Goal: Information Seeking & Learning: Learn about a topic

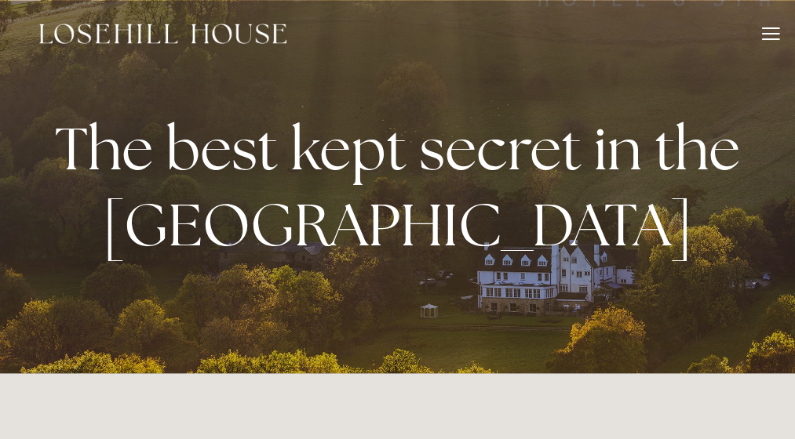
click at [766, 31] on div at bounding box center [770, 35] width 17 height 17
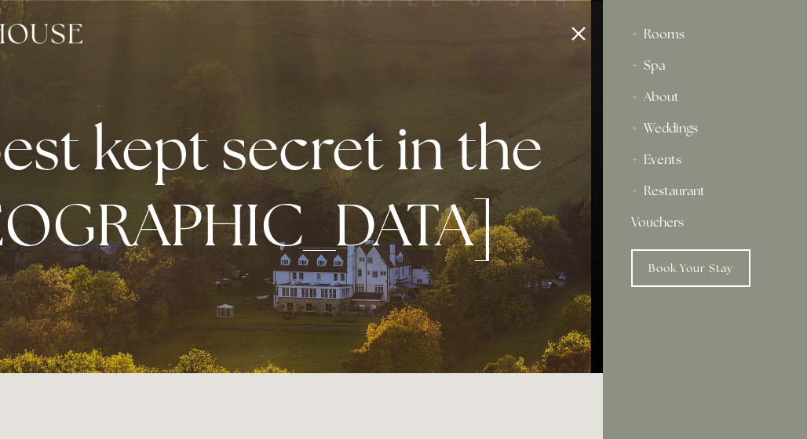
click at [654, 59] on div "Spa" at bounding box center [705, 65] width 148 height 31
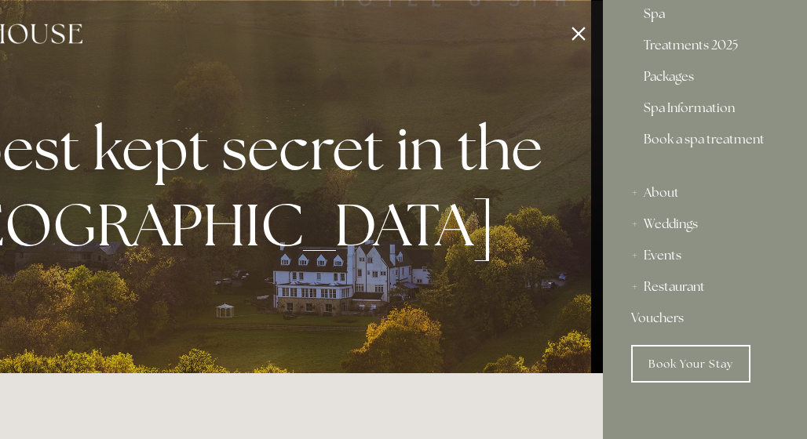
scroll to position [93, 0]
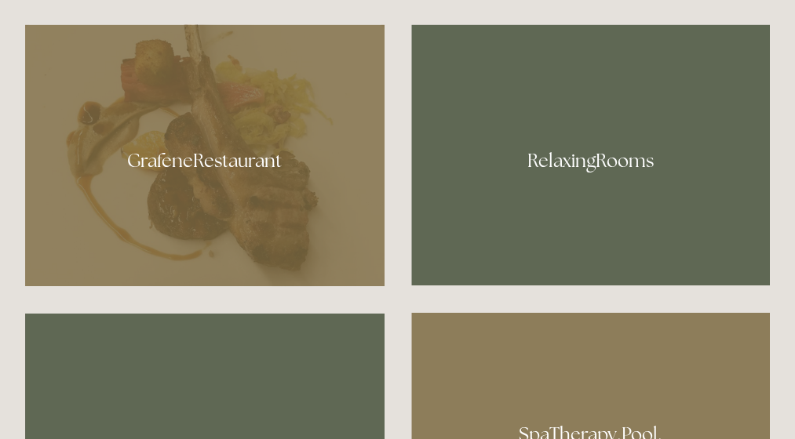
scroll to position [785, 0]
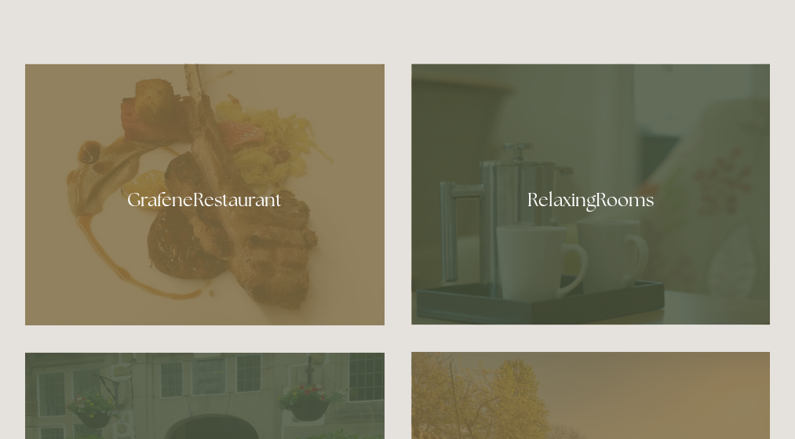
click at [560, 189] on div at bounding box center [590, 194] width 359 height 261
click at [197, 194] on div at bounding box center [204, 195] width 359 height 262
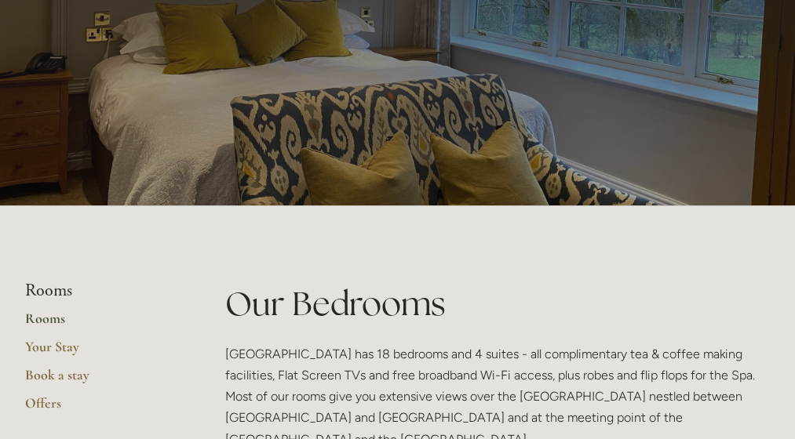
scroll to position [157, 0]
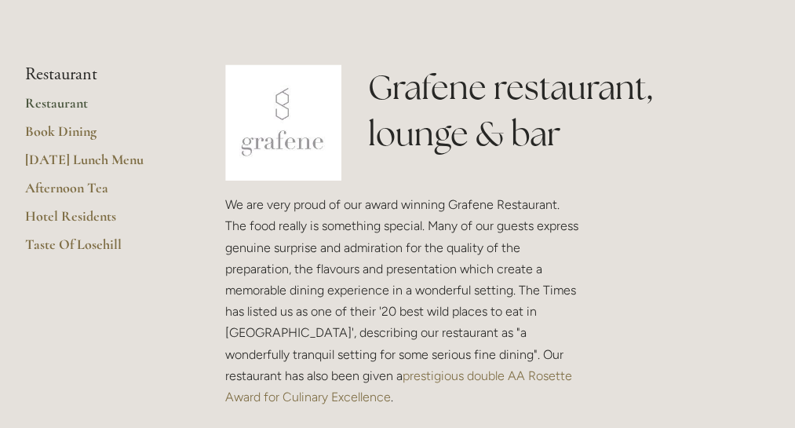
scroll to position [314, 0]
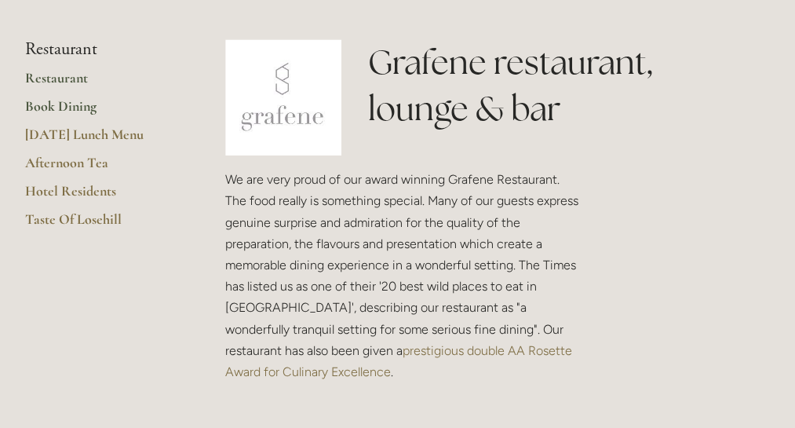
click at [57, 105] on link "Book Dining" at bounding box center [100, 111] width 150 height 28
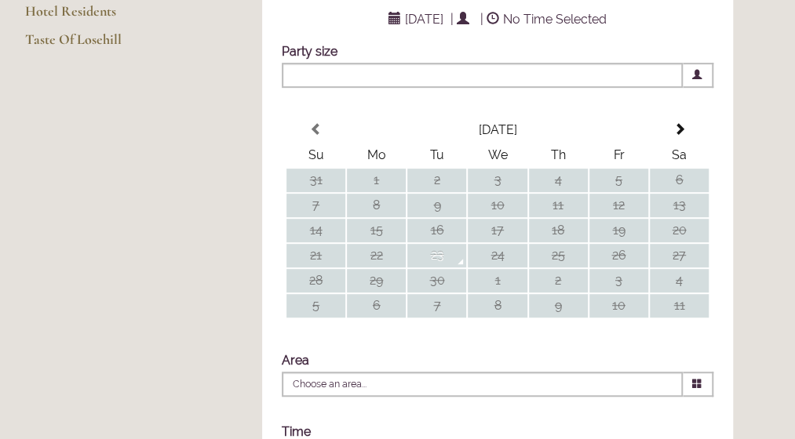
scroll to position [314, 0]
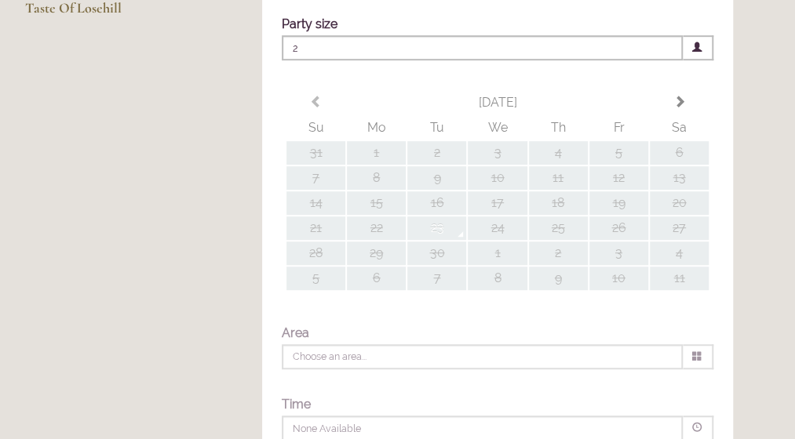
type input "Any Area"
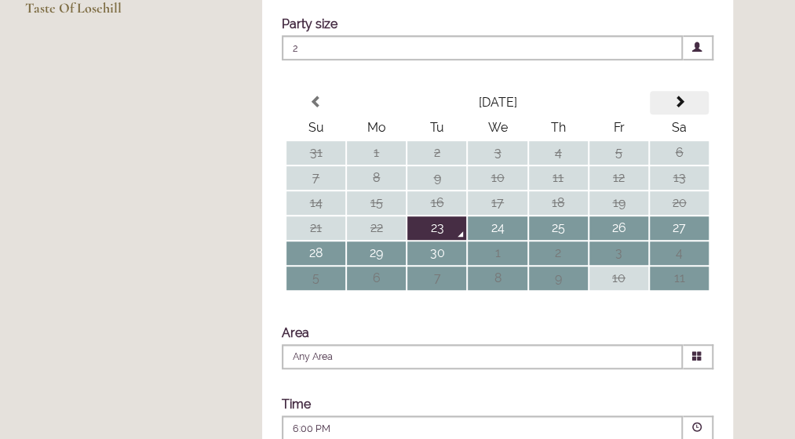
click at [676, 108] on span at bounding box center [679, 102] width 13 height 13
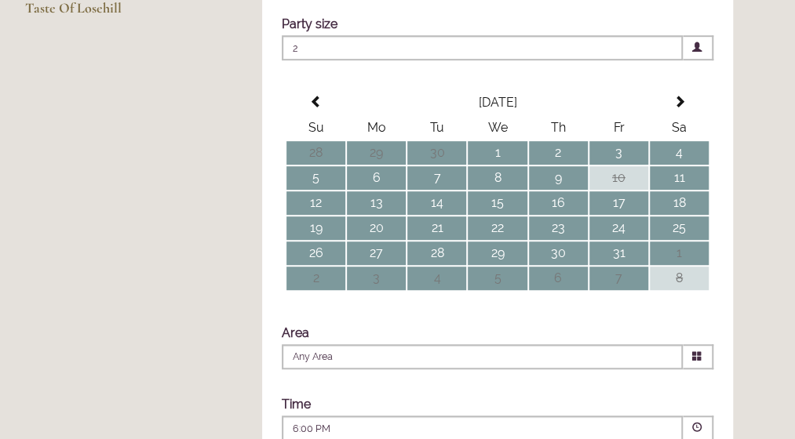
click at [679, 108] on span at bounding box center [679, 102] width 13 height 13
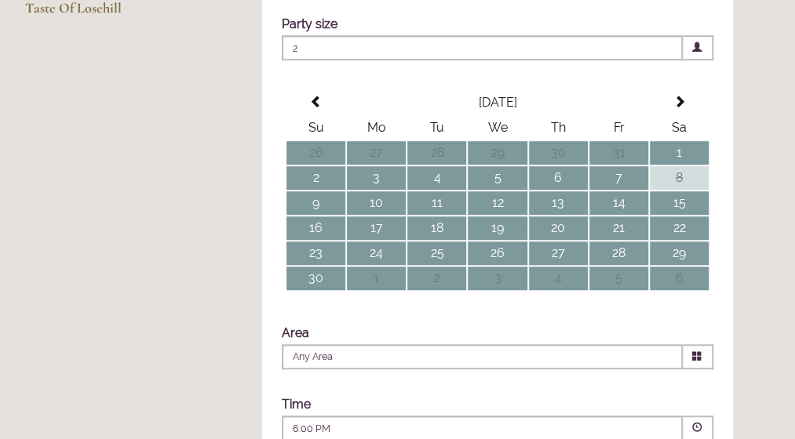
scroll to position [78, 0]
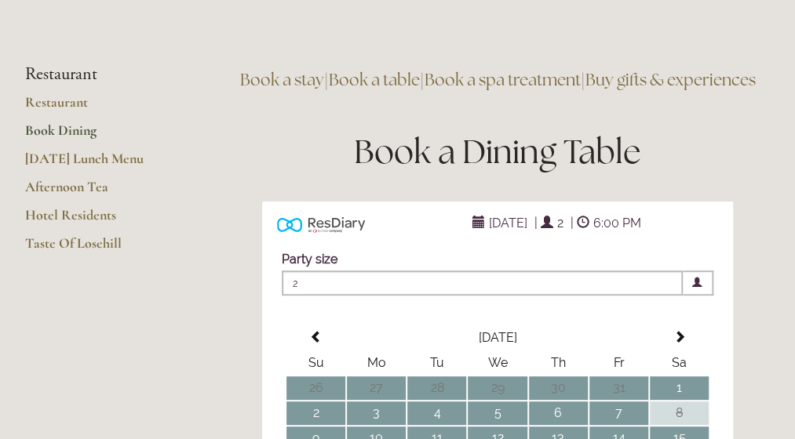
click at [402, 79] on link "Book a table" at bounding box center [374, 79] width 91 height 21
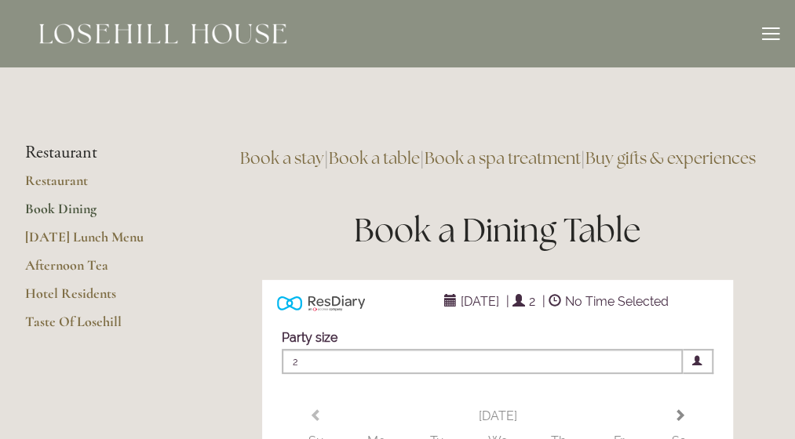
type input "Any Area"
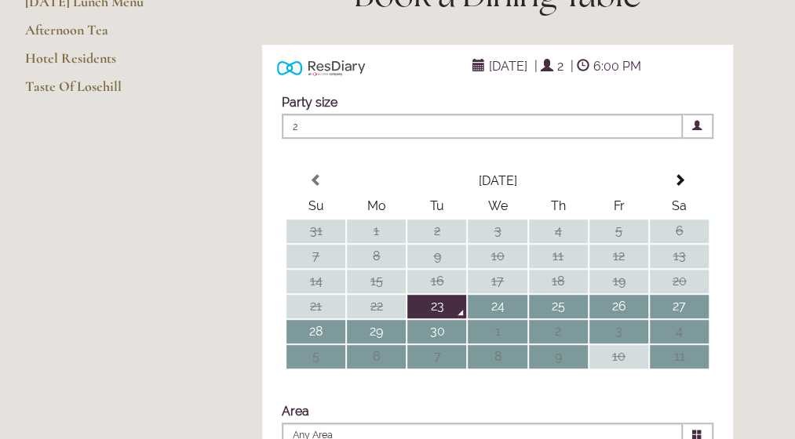
scroll to position [78, 0]
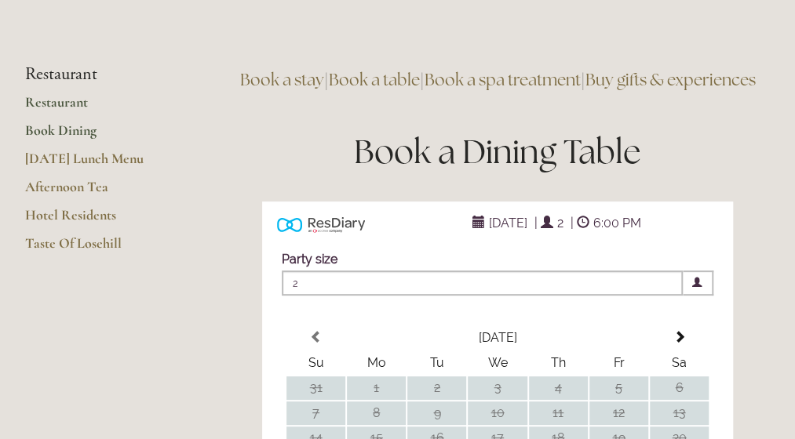
click at [47, 101] on link "Restaurant" at bounding box center [100, 107] width 150 height 28
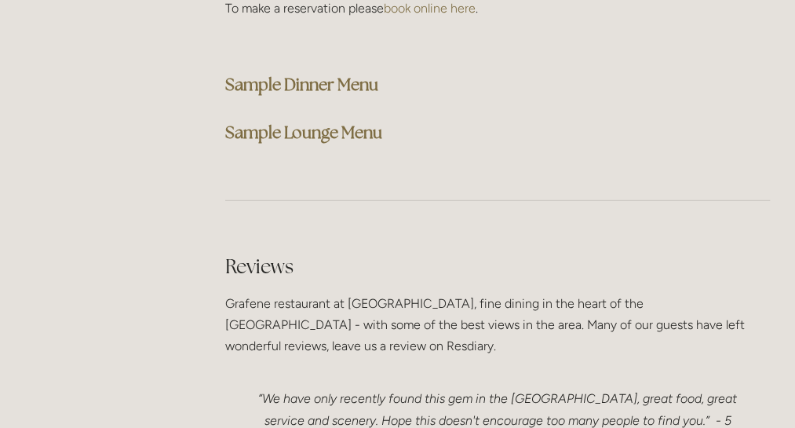
scroll to position [4132, 0]
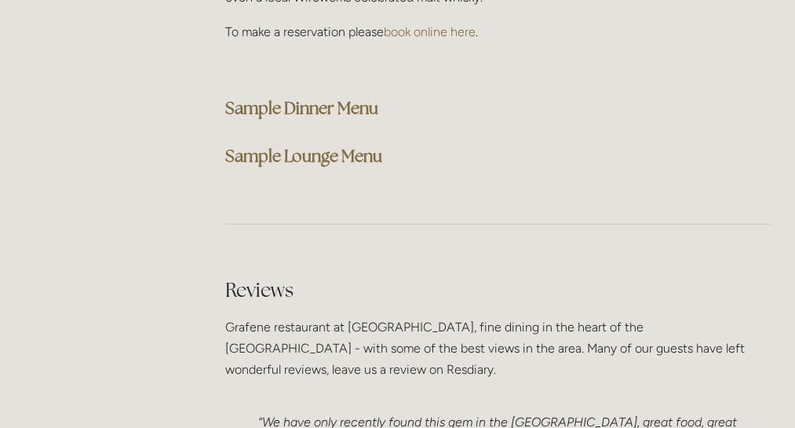
click at [286, 97] on strong "Sample Dinner Menu" at bounding box center [301, 107] width 153 height 21
click at [337, 145] on strong "Sample Lounge Menu" at bounding box center [303, 155] width 157 height 21
click at [727, 46] on div "Lounge and Bar After visiting a few local historic attractions or a good walk, …" at bounding box center [497, 5] width 545 height 331
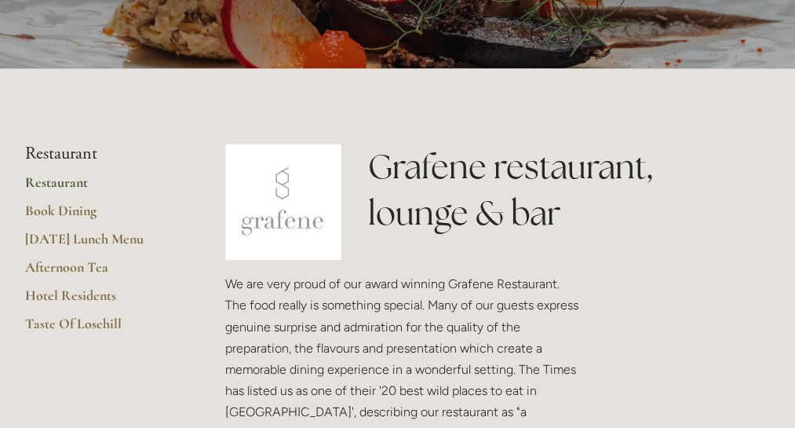
scroll to position [208, 0]
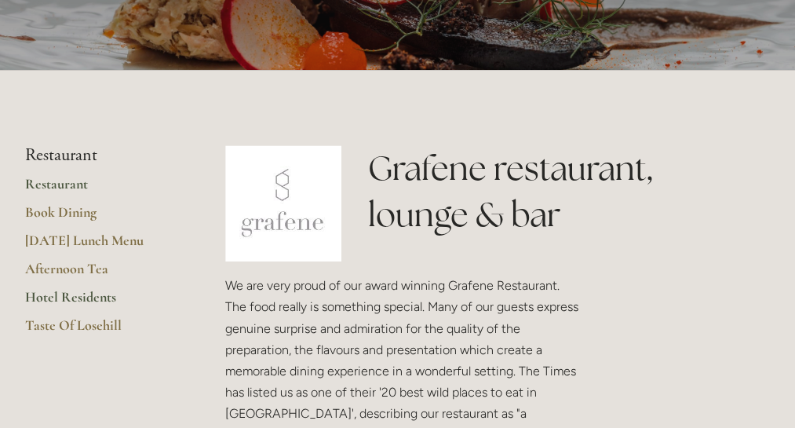
click at [67, 297] on link "Hotel Residents" at bounding box center [100, 302] width 150 height 28
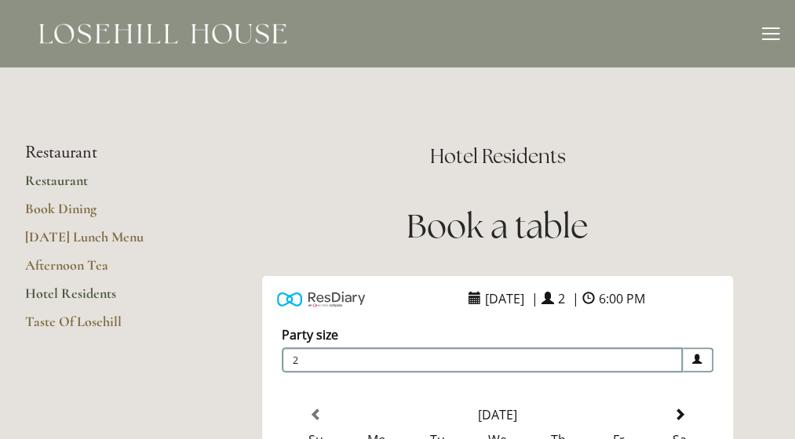
click at [52, 181] on link "Restaurant" at bounding box center [100, 186] width 150 height 28
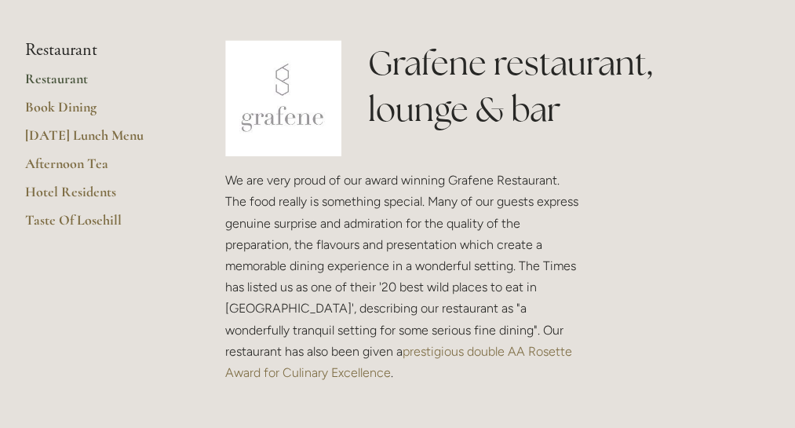
scroll to position [314, 0]
click at [49, 82] on link "Restaurant" at bounding box center [100, 83] width 150 height 28
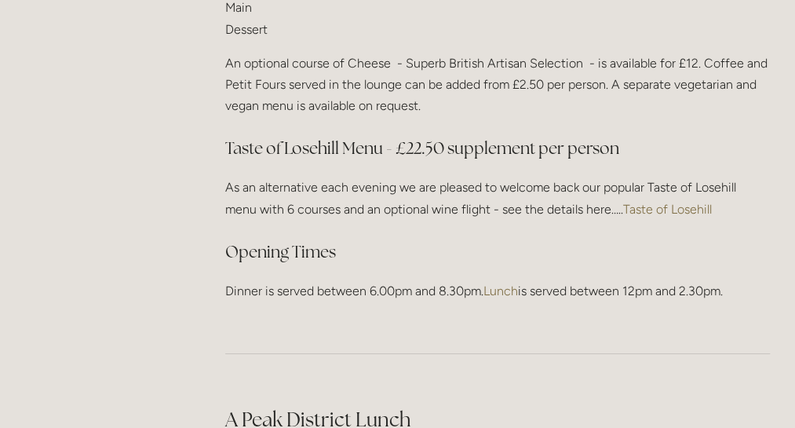
scroll to position [2119, 0]
